Goal: Task Accomplishment & Management: Use online tool/utility

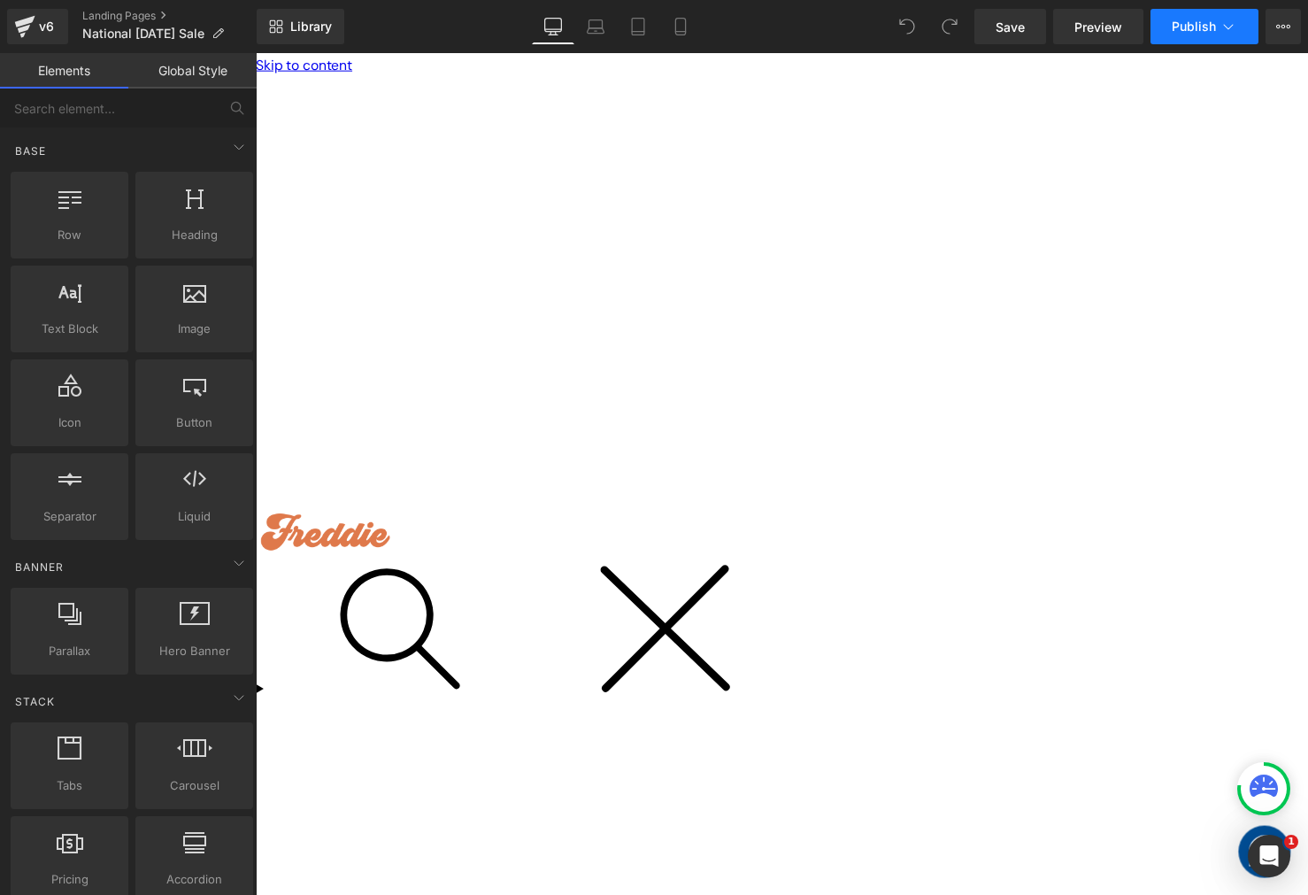
click at [1213, 36] on button "Publish" at bounding box center [1205, 26] width 108 height 35
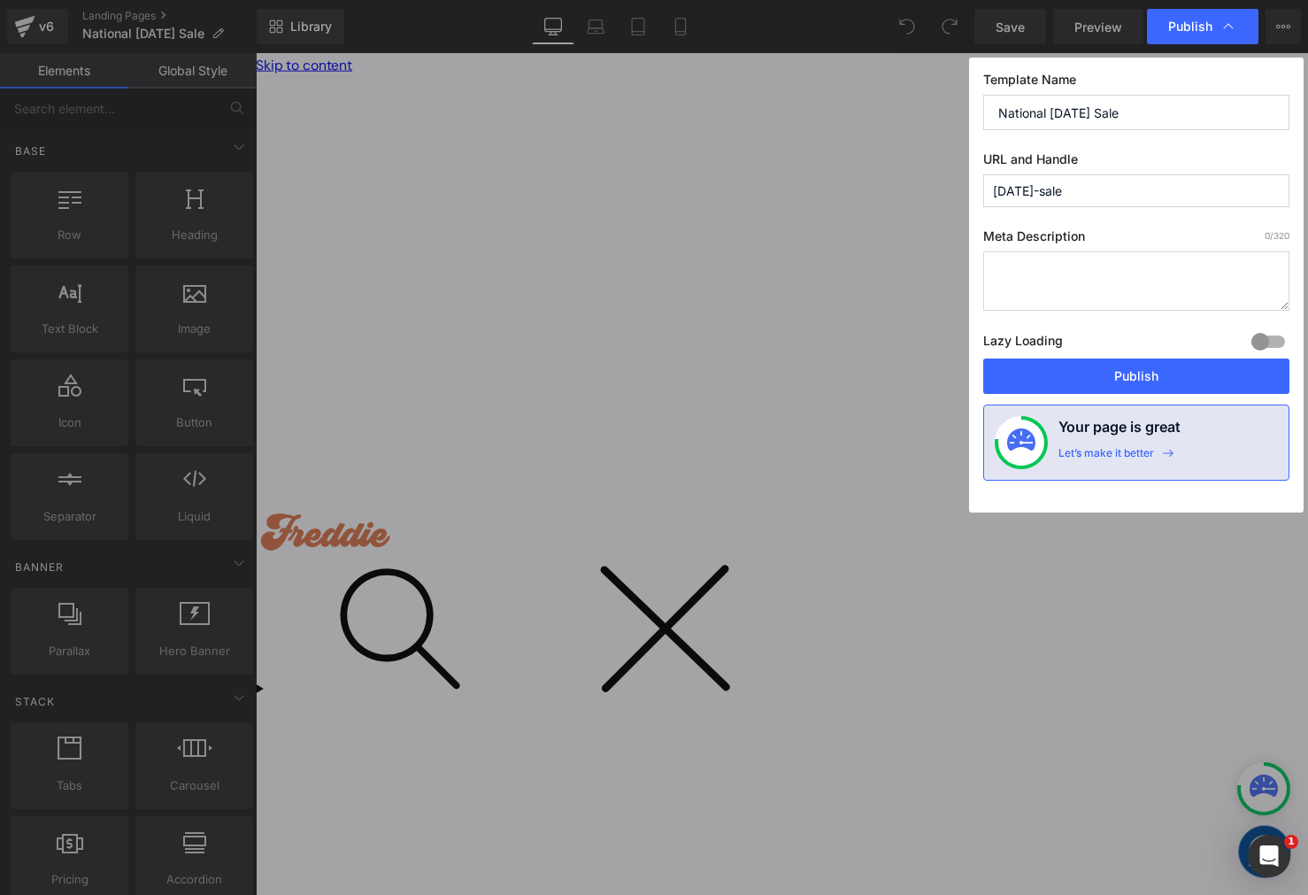
drag, startPoint x: 1128, startPoint y: 187, endPoint x: 899, endPoint y: 188, distance: 228.4
click at [899, 188] on div "Publish Template Name National Clean Up Day Sale URL and Handle clean-up-day-sa…" at bounding box center [654, 447] width 1308 height 895
type input "clean-up-day-sale-d"
click at [1074, 371] on button "Publish" at bounding box center [1136, 375] width 306 height 35
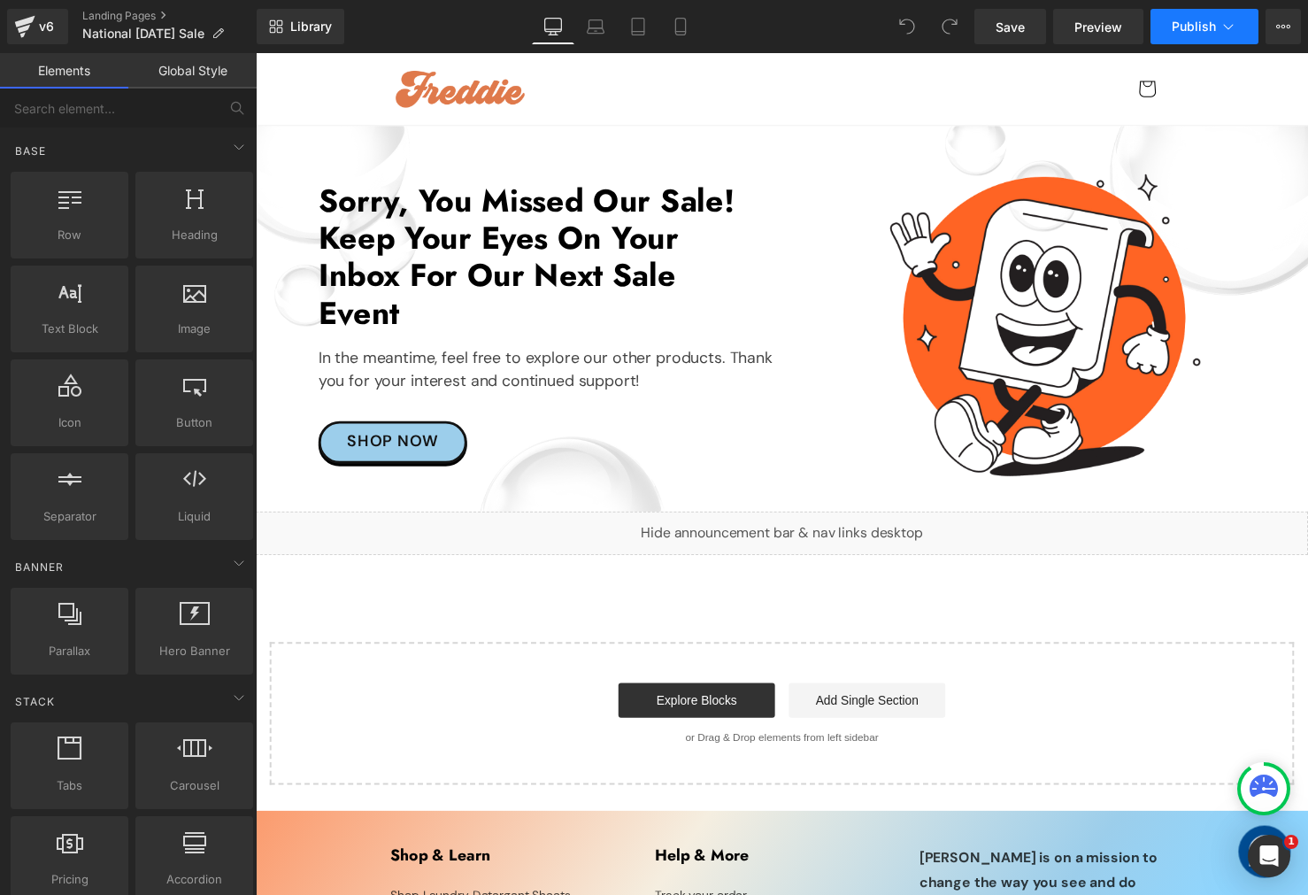
click at [1209, 26] on span "Publish" at bounding box center [1194, 26] width 44 height 14
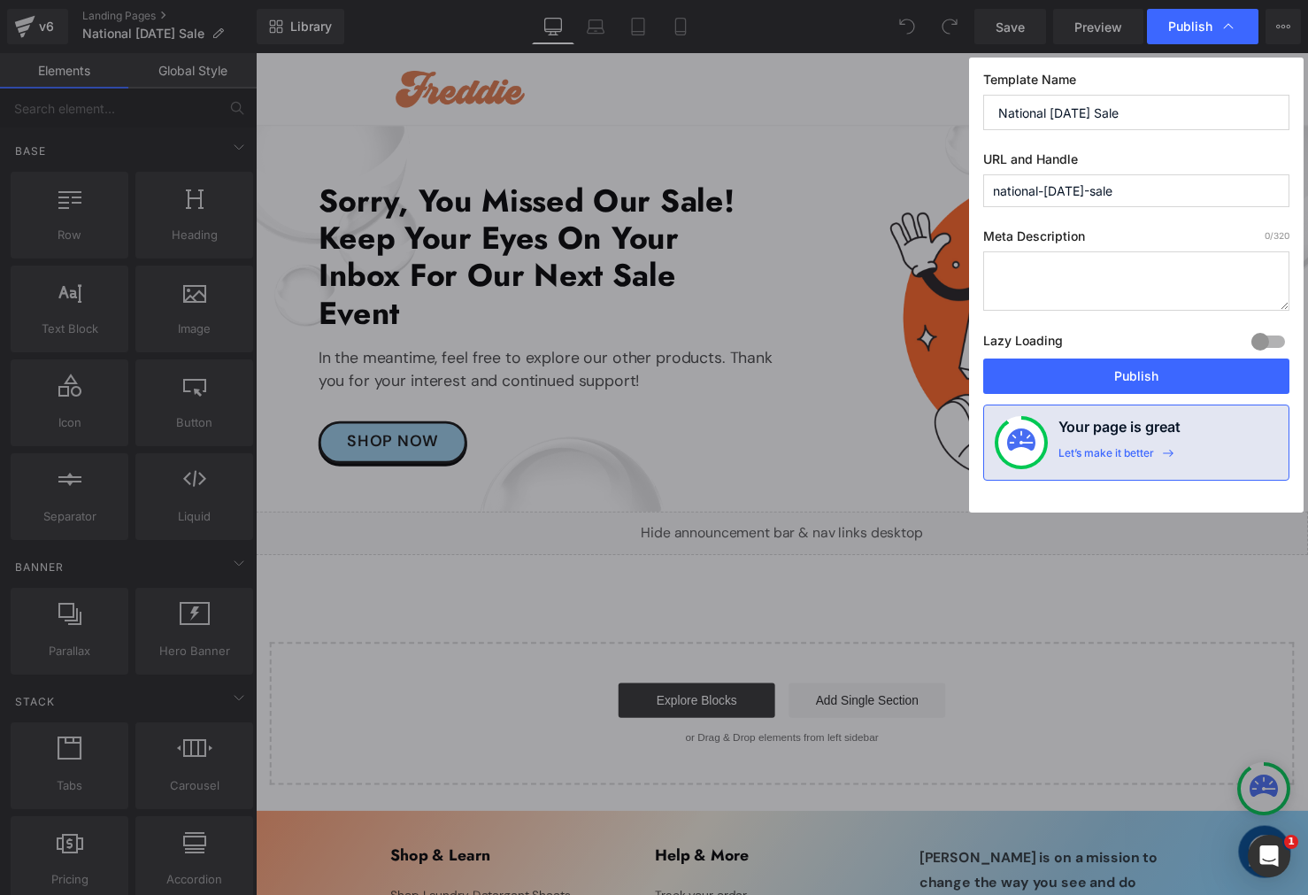
drag, startPoint x: 1199, startPoint y: 176, endPoint x: 753, endPoint y: 177, distance: 445.2
click at [758, 178] on div "Publish Template Name National Clean Up Day Sale URL and Handle national-clean-…" at bounding box center [654, 447] width 1308 height 895
paste input "text"
type input "clean-up-day-sale"
click at [1044, 371] on button "Publish" at bounding box center [1136, 375] width 306 height 35
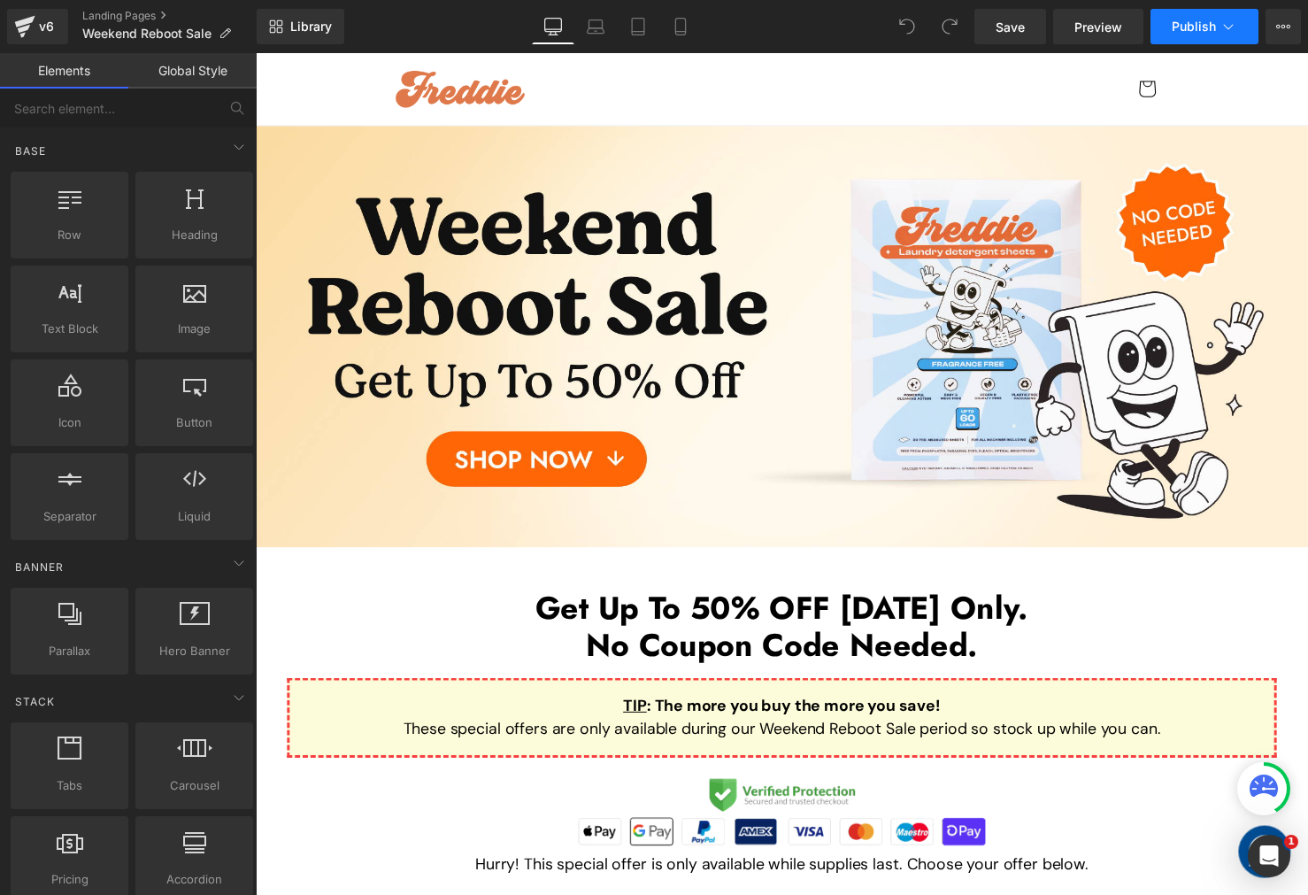
click at [1184, 29] on span "Publish" at bounding box center [1194, 26] width 44 height 14
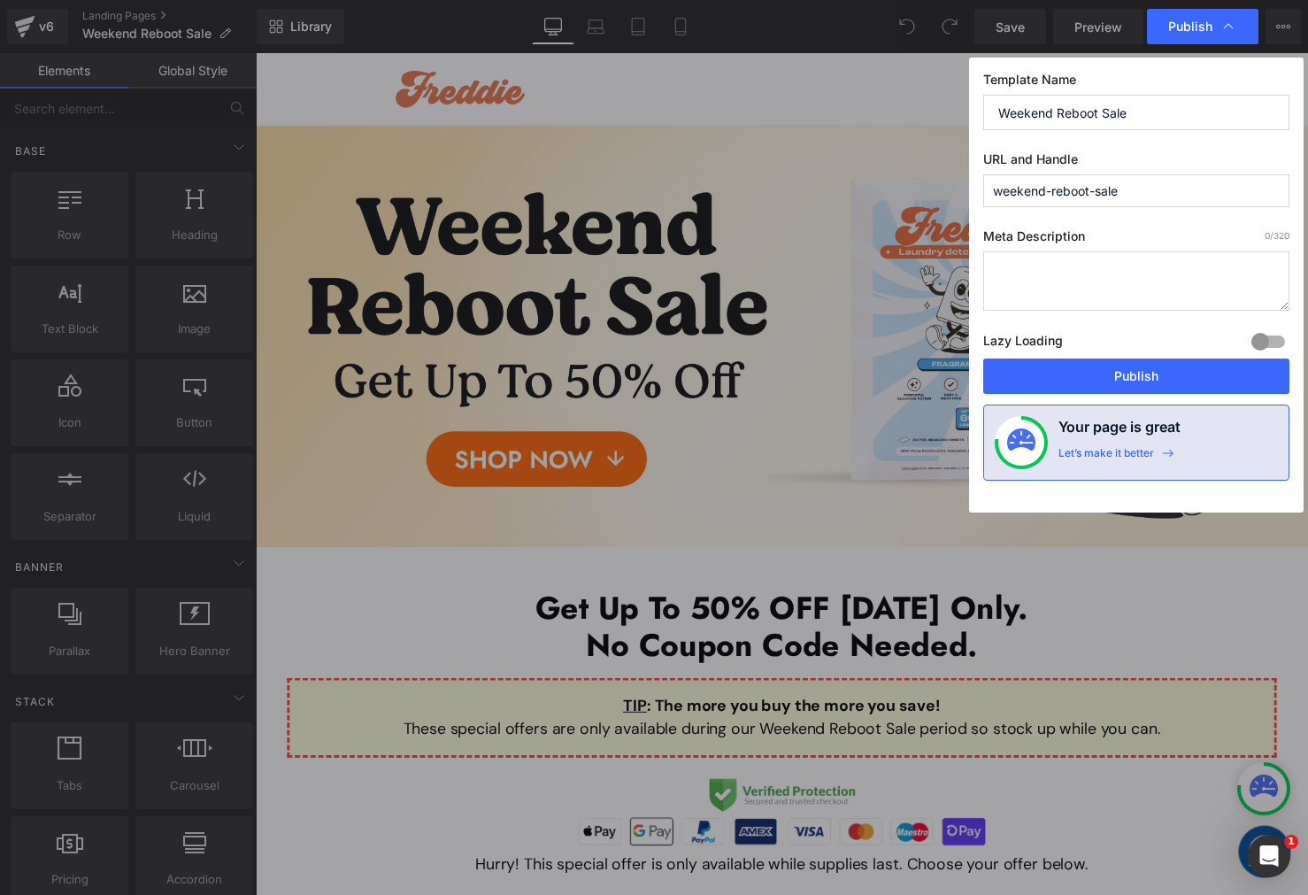
drag, startPoint x: 1142, startPoint y: 184, endPoint x: 876, endPoint y: 191, distance: 265.6
click at [876, 191] on div "Publish Template Name Weekend Reboot Sale URL and Handle weekend-reboot-sale Me…" at bounding box center [654, 447] width 1308 height 895
type input "weekend-reboot-sale-d"
click at [1089, 375] on button "Publish" at bounding box center [1136, 375] width 306 height 35
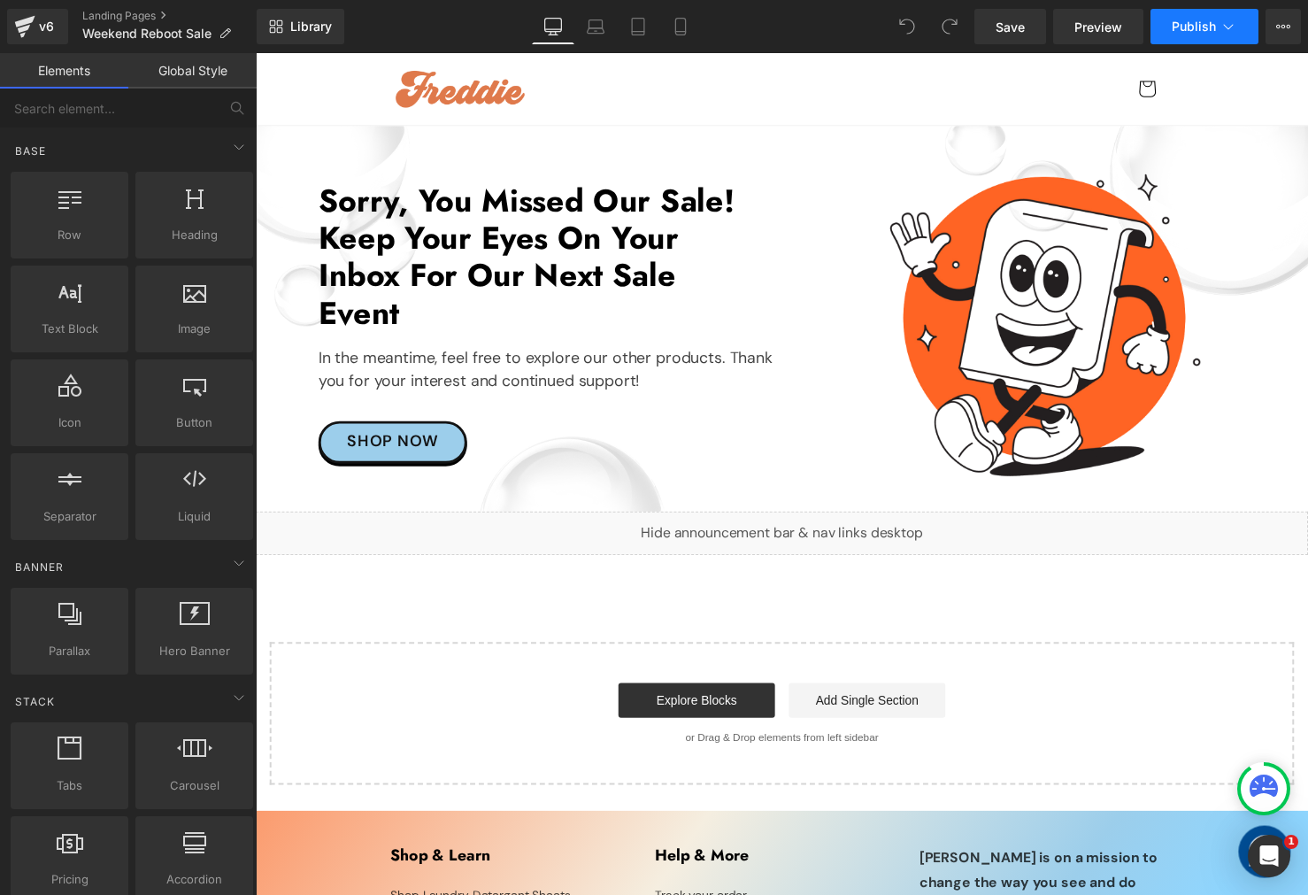
click at [1188, 31] on span "Publish" at bounding box center [1194, 26] width 44 height 14
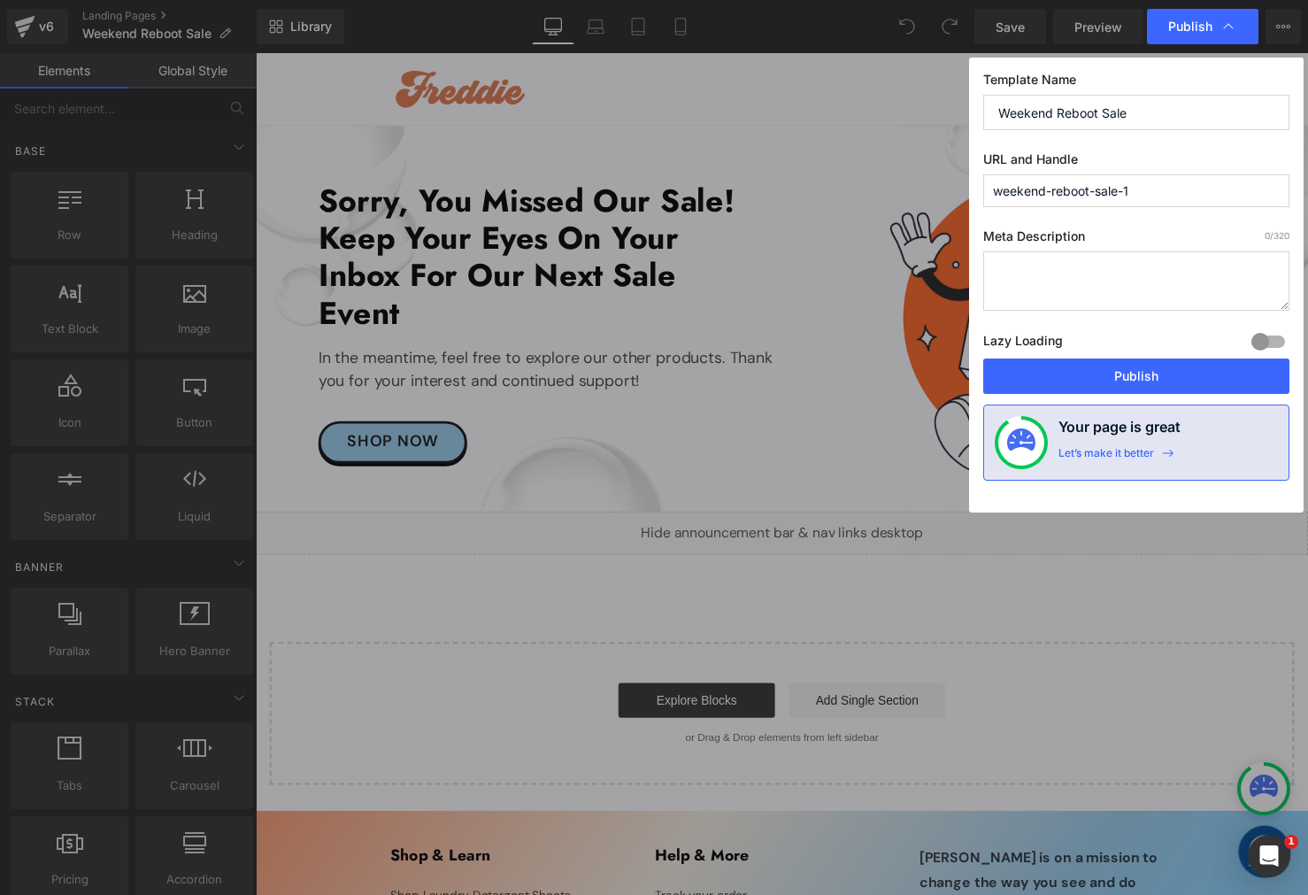
drag, startPoint x: 1177, startPoint y: 181, endPoint x: 761, endPoint y: 189, distance: 416.1
click at [761, 189] on div "Publish Template Name Weekend Reboot Sale URL and Handle weekend-reboot-sale-1 …" at bounding box center [654, 447] width 1308 height 895
paste input "text"
type input "weekend-reboot-sale"
click at [1017, 371] on button "Publish" at bounding box center [1136, 375] width 306 height 35
